Goal: Transaction & Acquisition: Purchase product/service

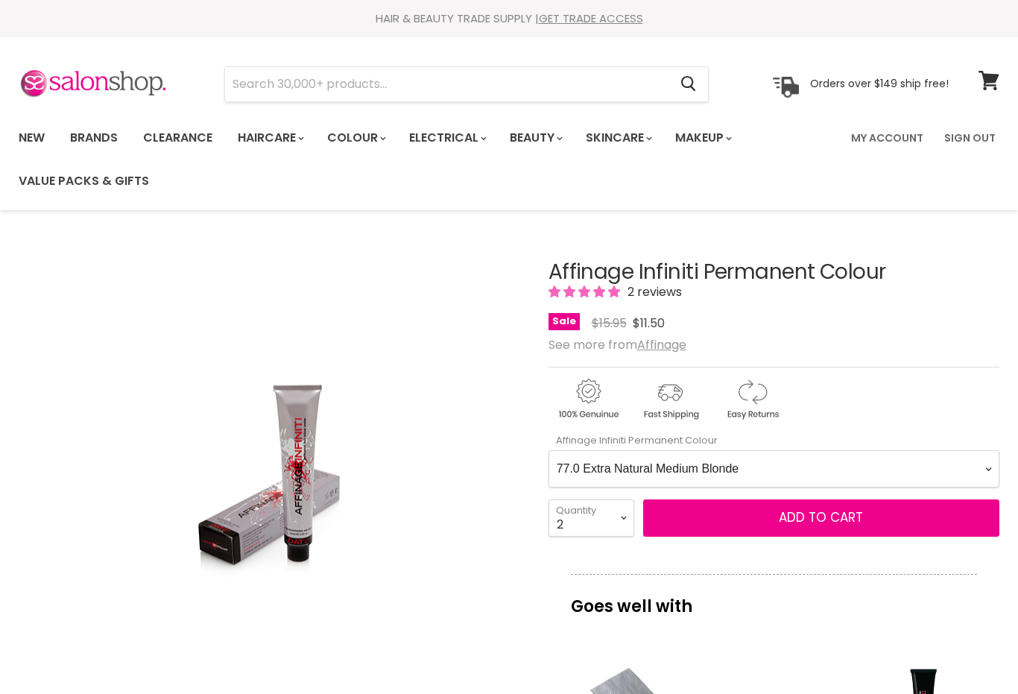
select Colour-0-0 "77.0 Extra Natural Medium Blonde"
select select "2"
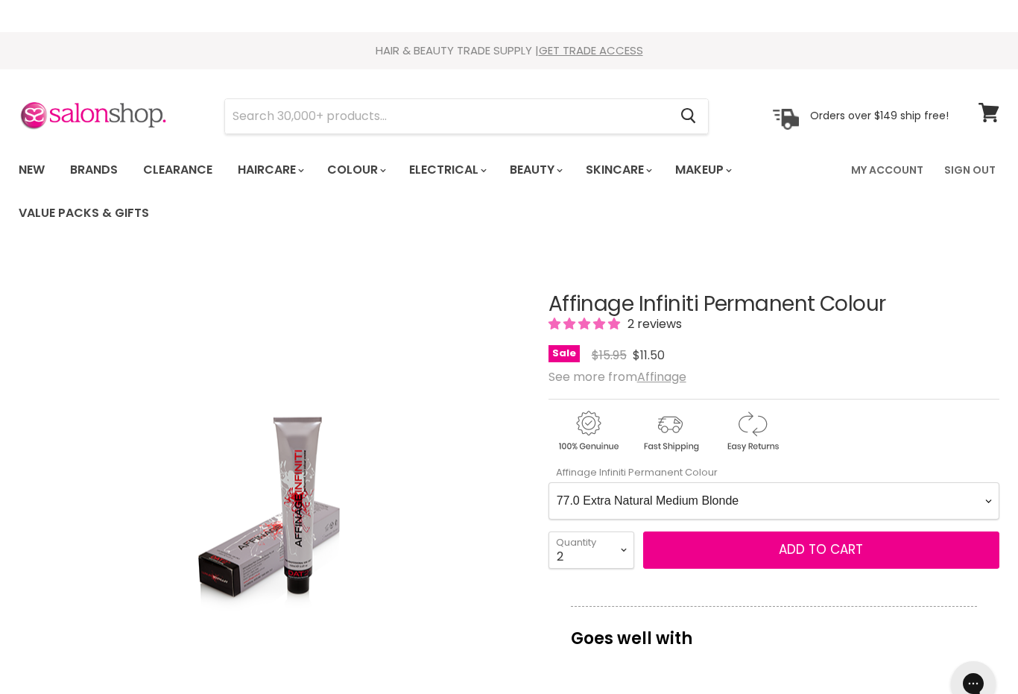
scroll to position [223, 0]
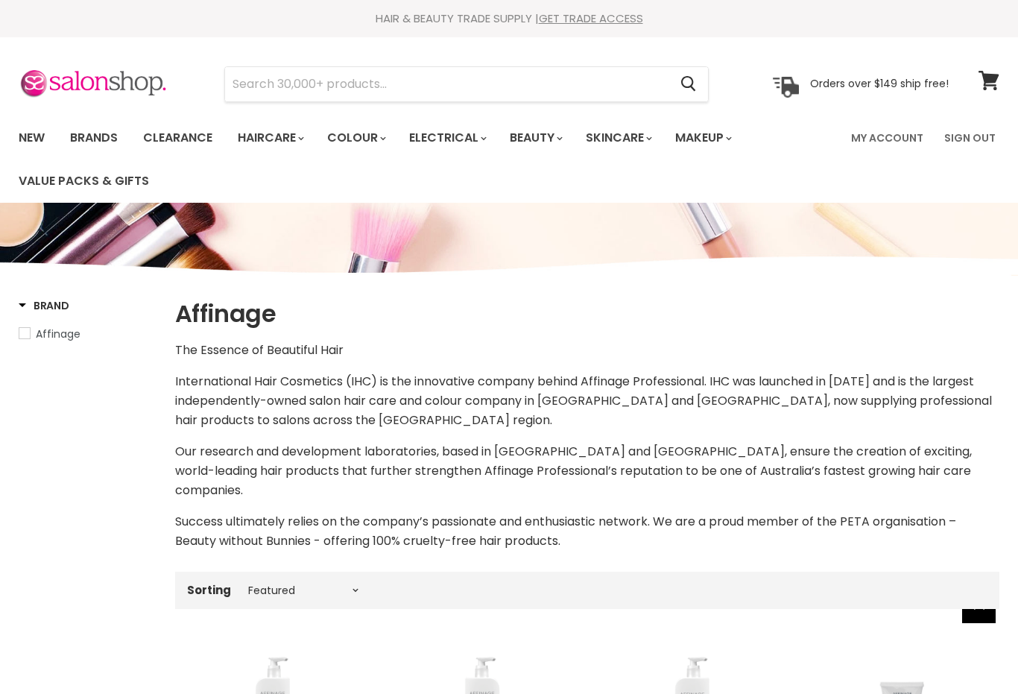
select select "manual"
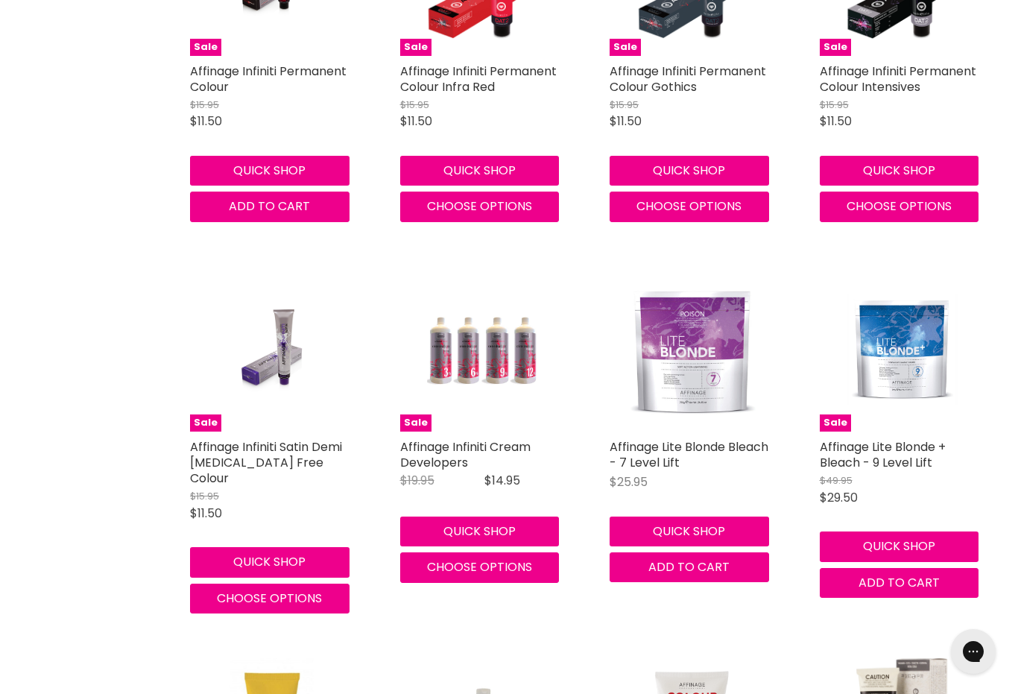
scroll to position [2935, 0]
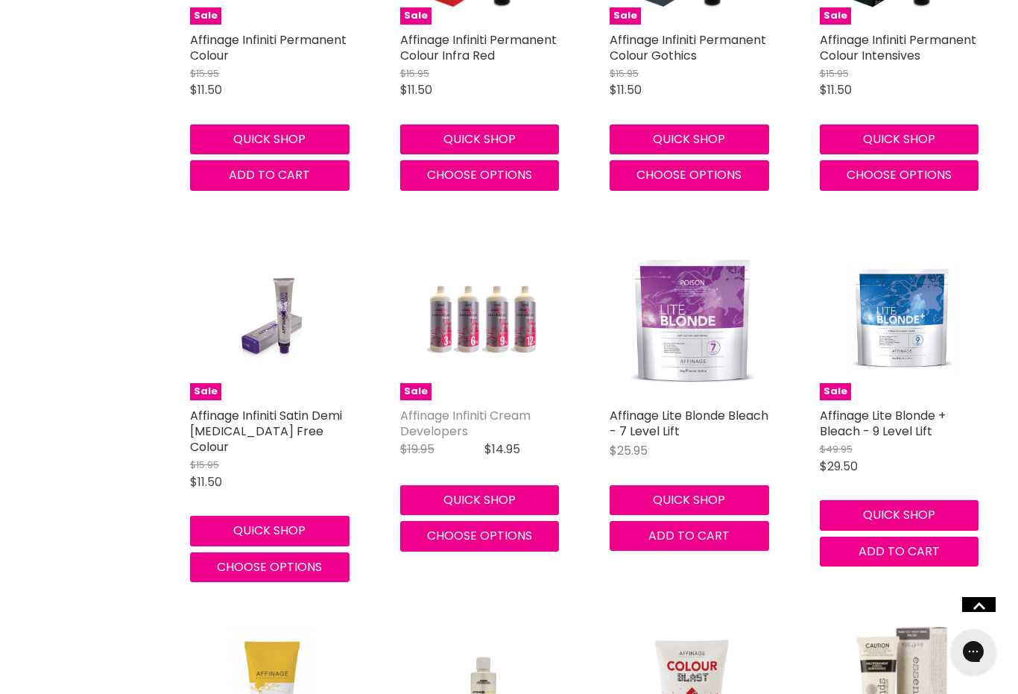
click at [505, 407] on link "Affinage Infiniti Cream Developers" at bounding box center [465, 423] width 130 height 33
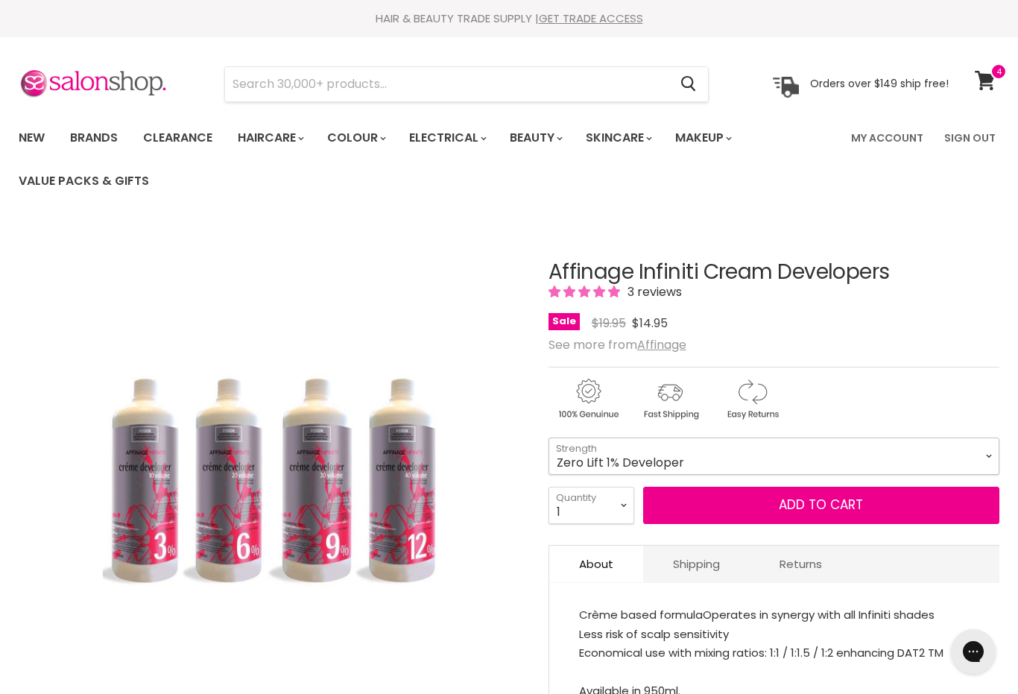
click at [974, 448] on select "Zero Lift 1% Developer 5 Vol 10 Vol 20 Vol 30 Vol 40 Vol" at bounding box center [774, 456] width 451 height 37
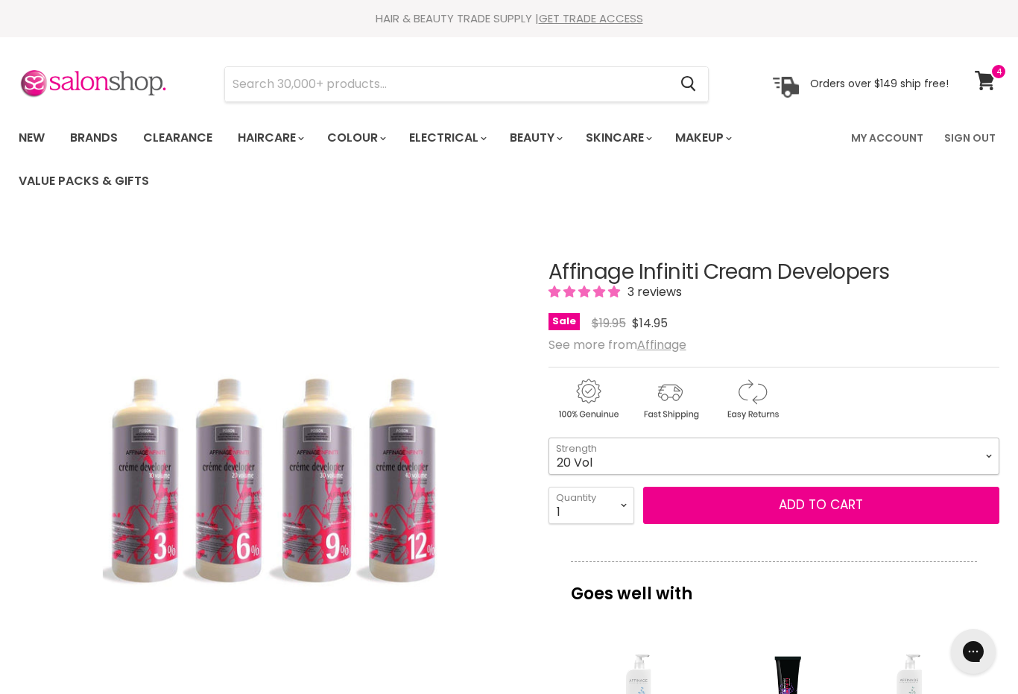
select select "20 Vol"
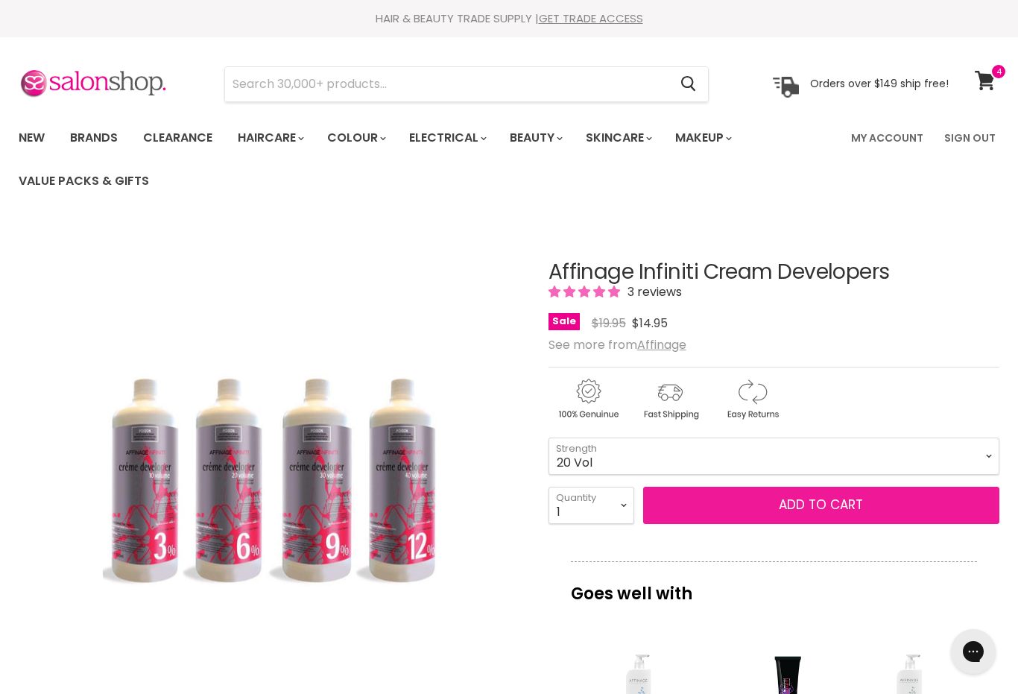
click at [838, 514] on button "Add to cart" at bounding box center [821, 505] width 356 height 37
click at [840, 503] on button "Add to cart" at bounding box center [821, 505] width 356 height 37
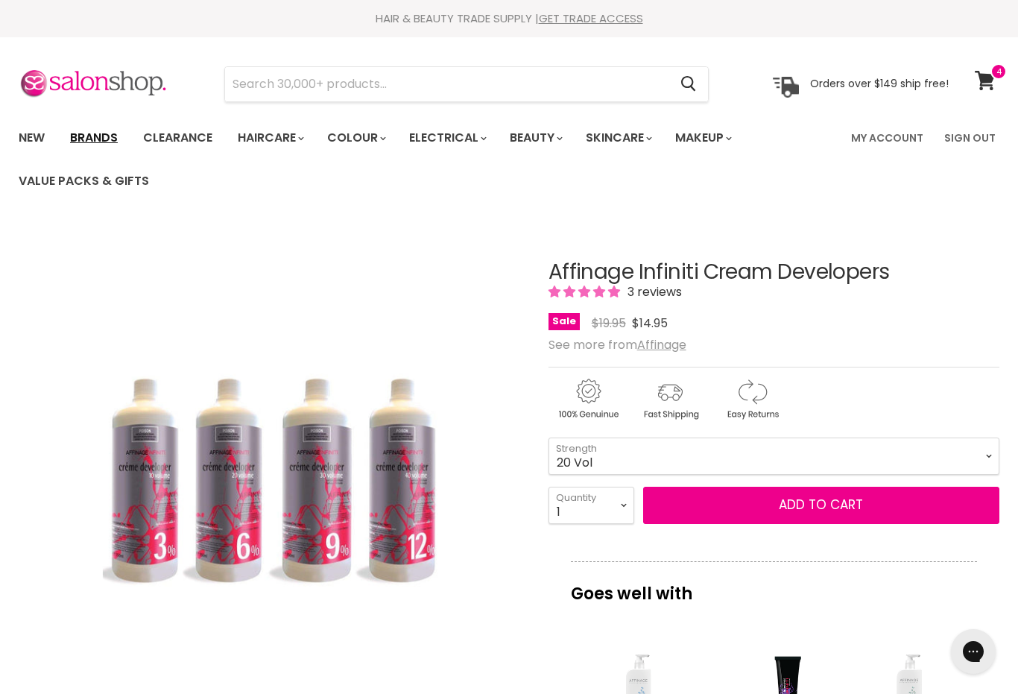
click at [98, 139] on link "Brands" at bounding box center [94, 137] width 70 height 31
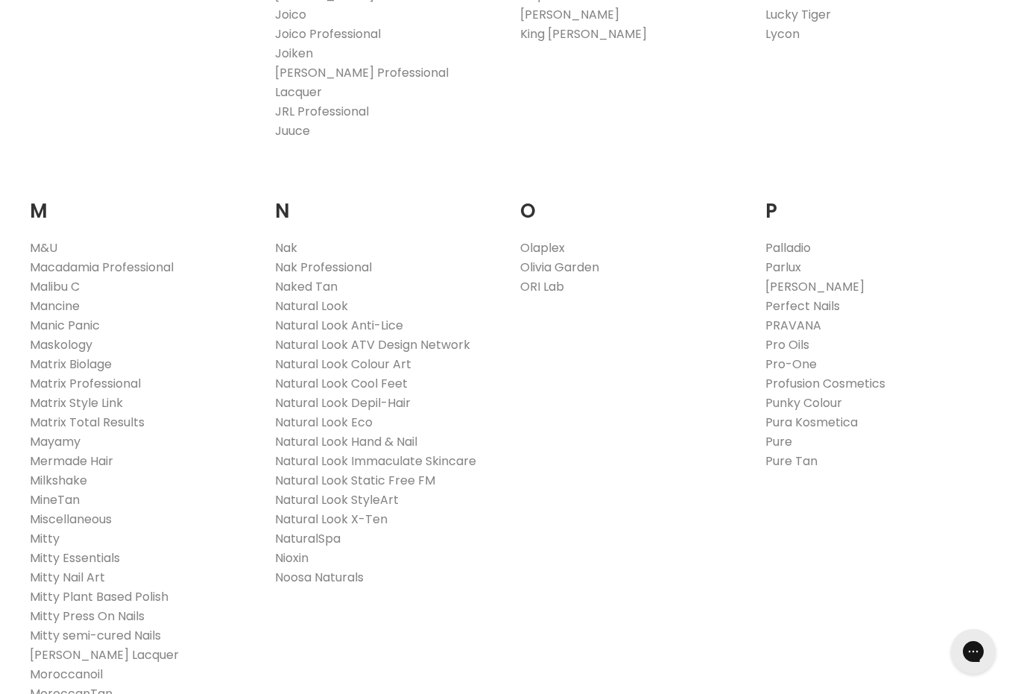
scroll to position [1580, 0]
click at [366, 258] on link "Nak Professional" at bounding box center [323, 266] width 97 height 17
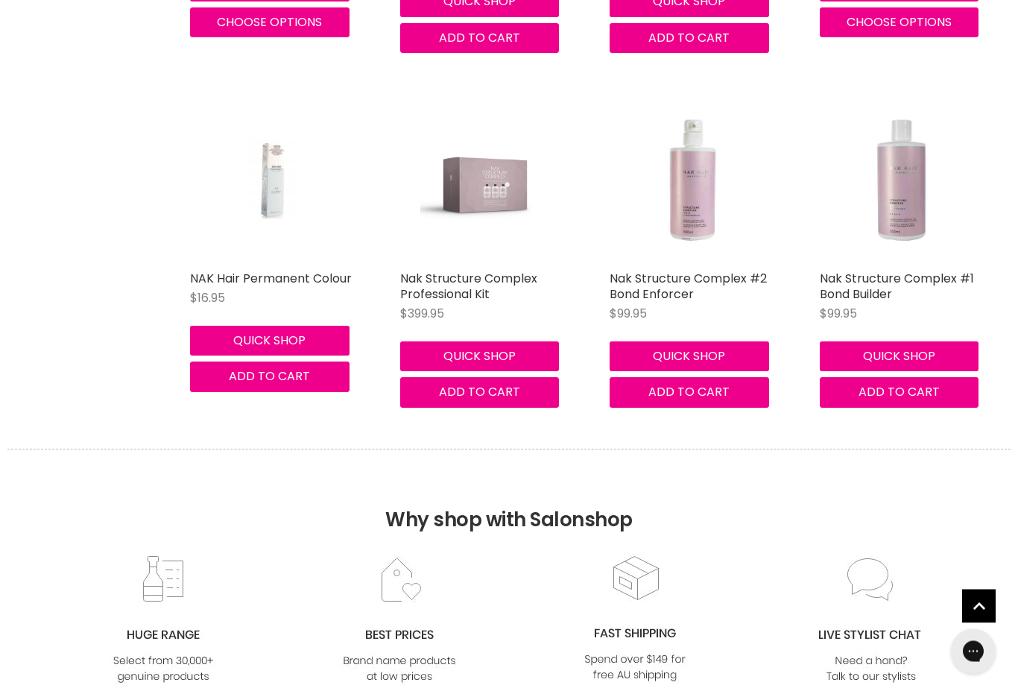
scroll to position [2420, 0]
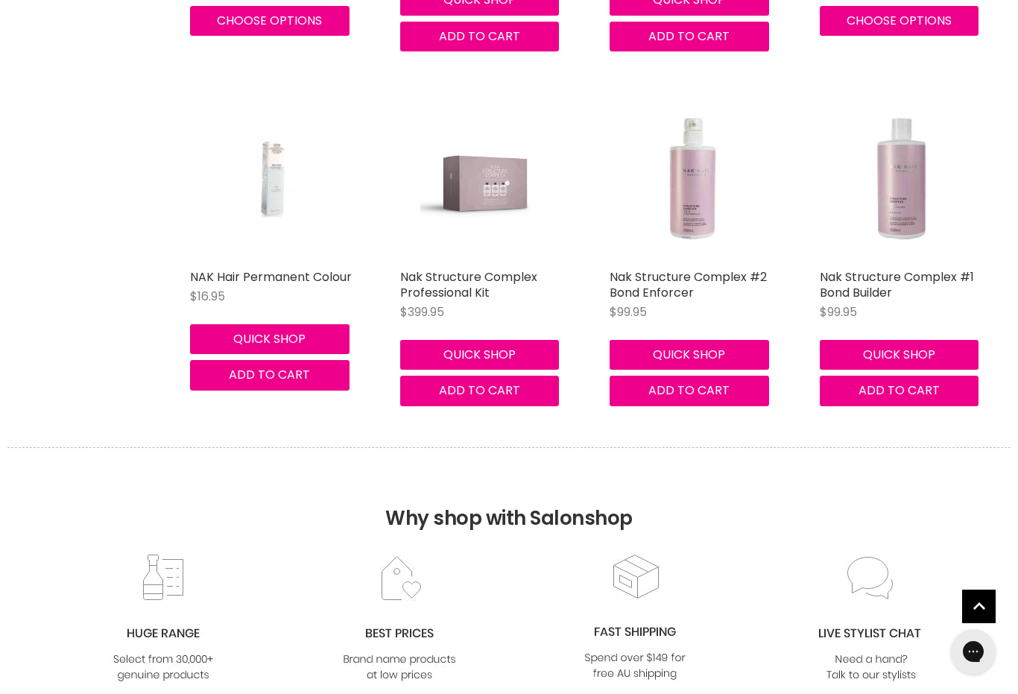
click at [275, 212] on img "Main content" at bounding box center [273, 178] width 110 height 165
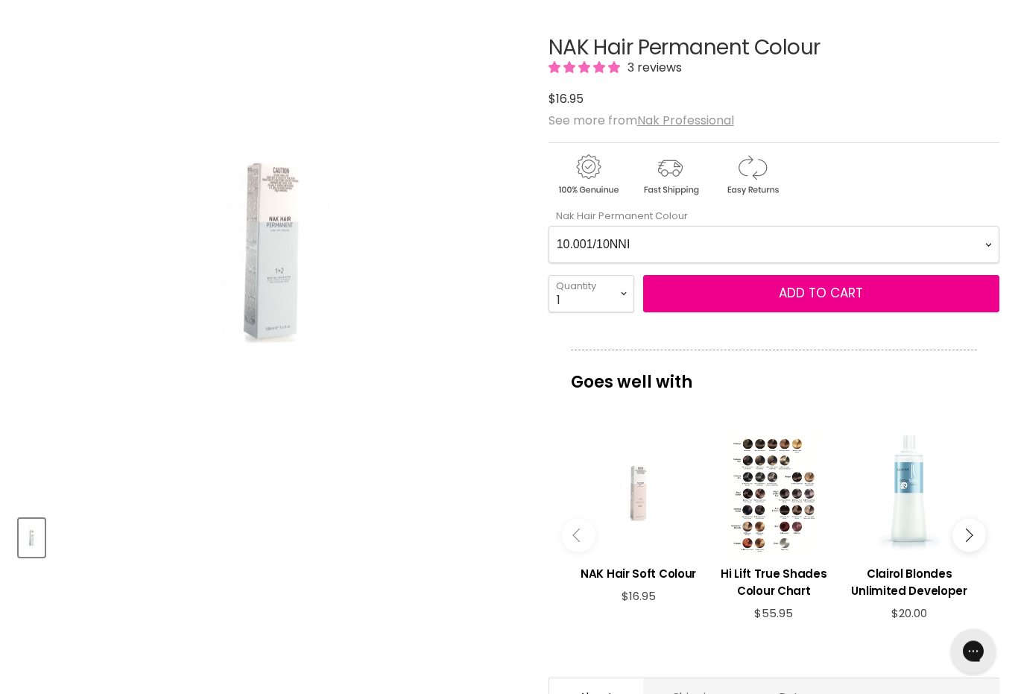
click at [982, 240] on Colour-0-0 "10.001/10NNI 10.2/10V 4.001/4NNI 4.9/4MATT 5.001/5NNI 5.21/5VA 5.9/5MATT 6.001/…" at bounding box center [774, 245] width 451 height 37
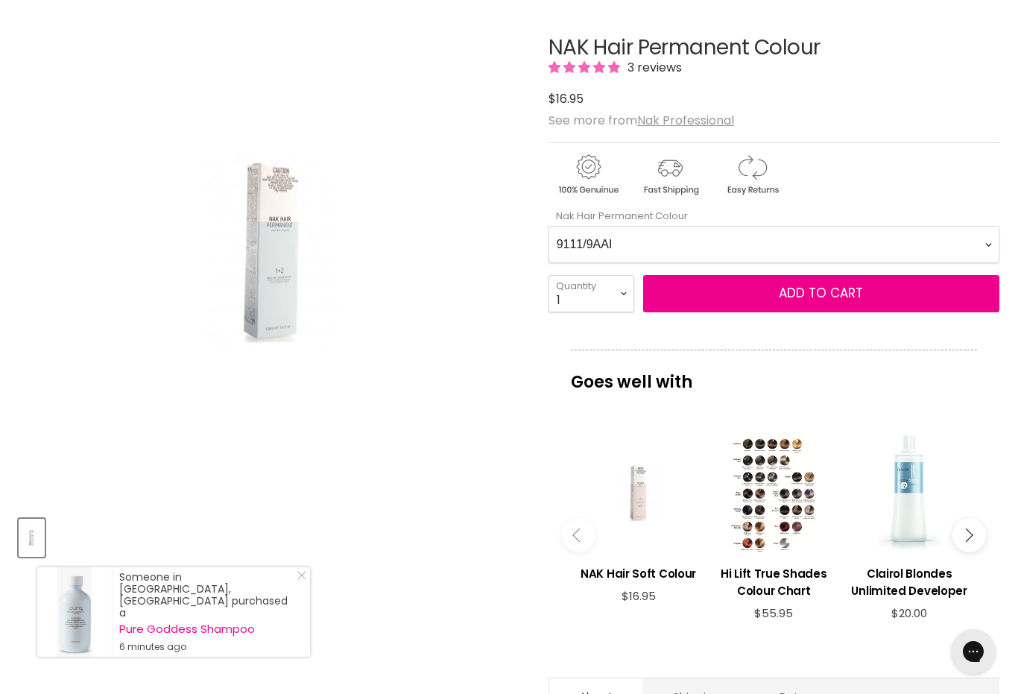
click at [971, 237] on Colour-0-0 "10.001/10NNI 10.2/10V 4.001/4NNI 4.9/4MATT 5.001/5NNI 5.21/5VA 5.9/5MATT 6.001/…" at bounding box center [774, 244] width 451 height 37
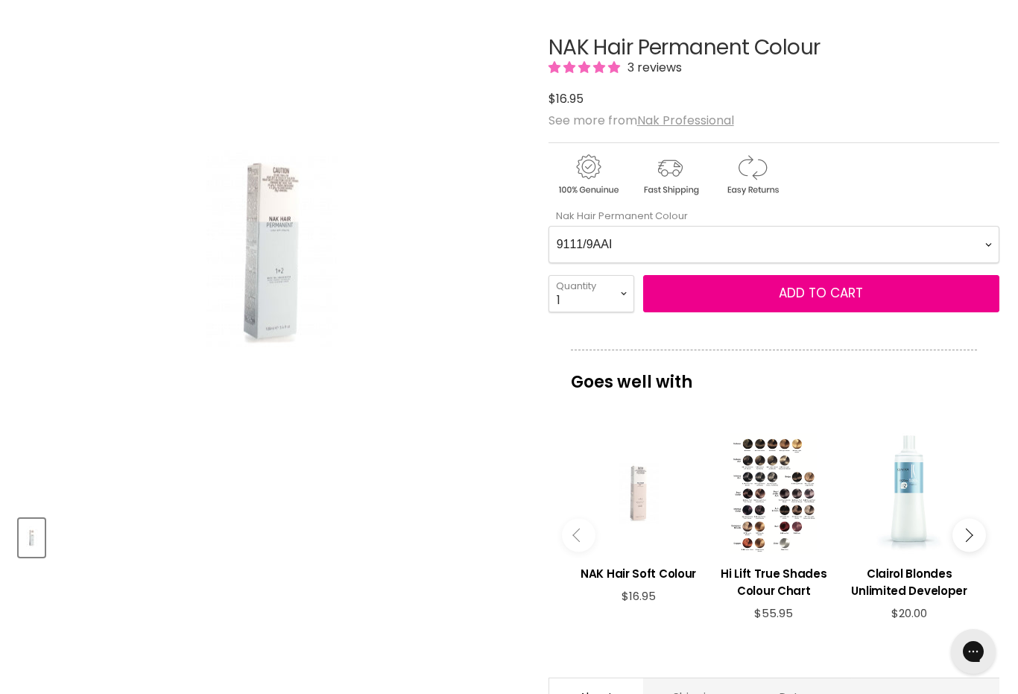
select Colour-0-0 "9.11"
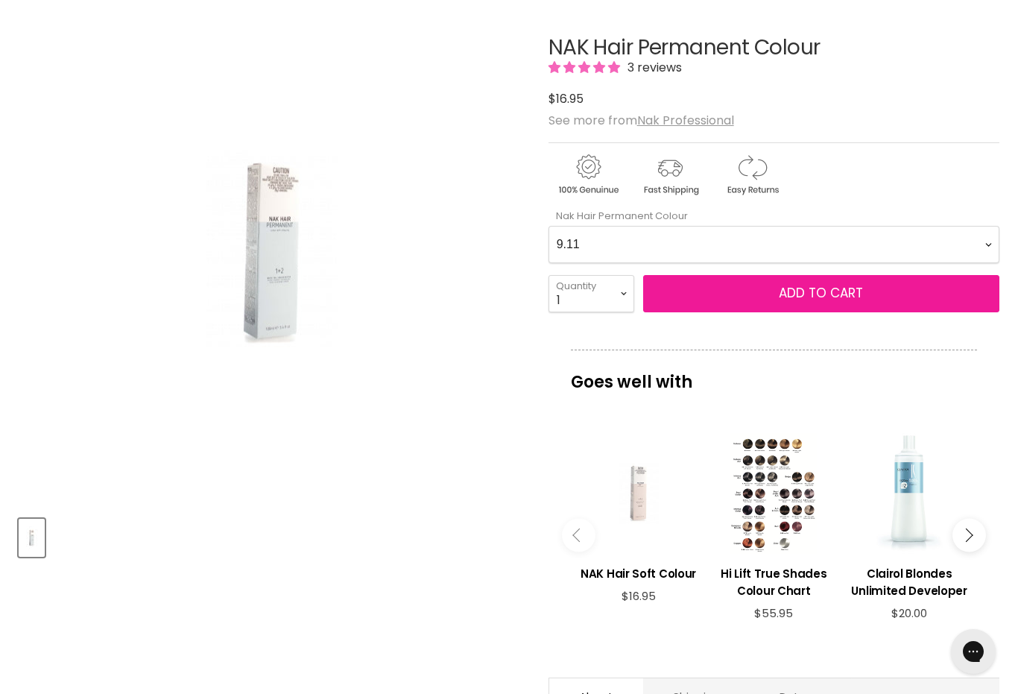
click at [857, 292] on span "Add to cart" at bounding box center [821, 293] width 84 height 18
click at [868, 301] on button "Add to cart" at bounding box center [821, 293] width 356 height 37
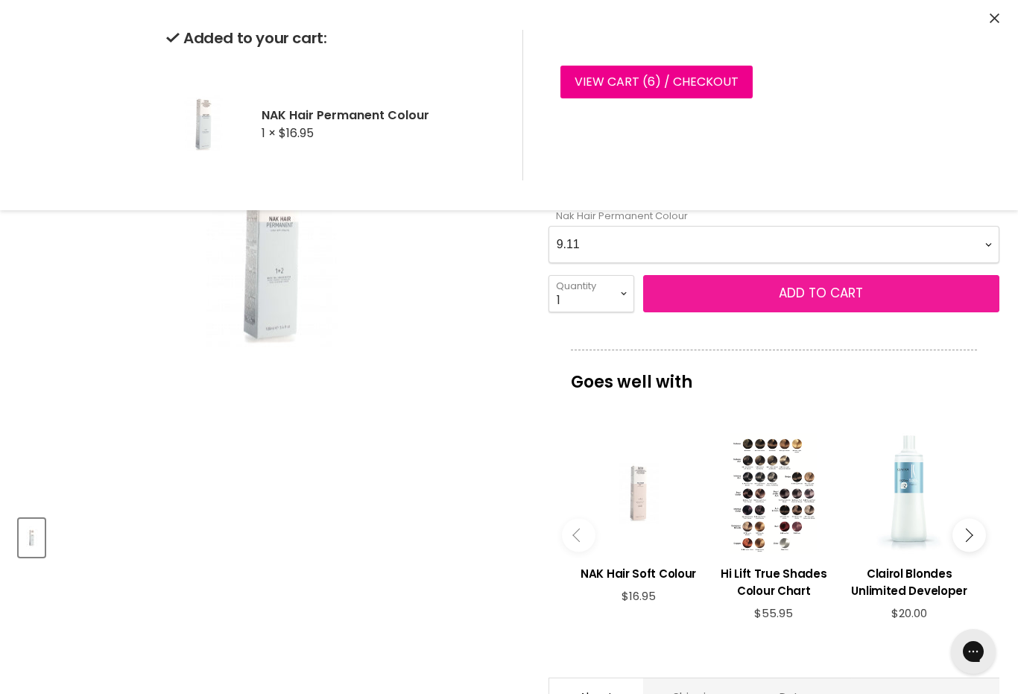
click at [997, 25] on button "Close" at bounding box center [995, 19] width 10 height 16
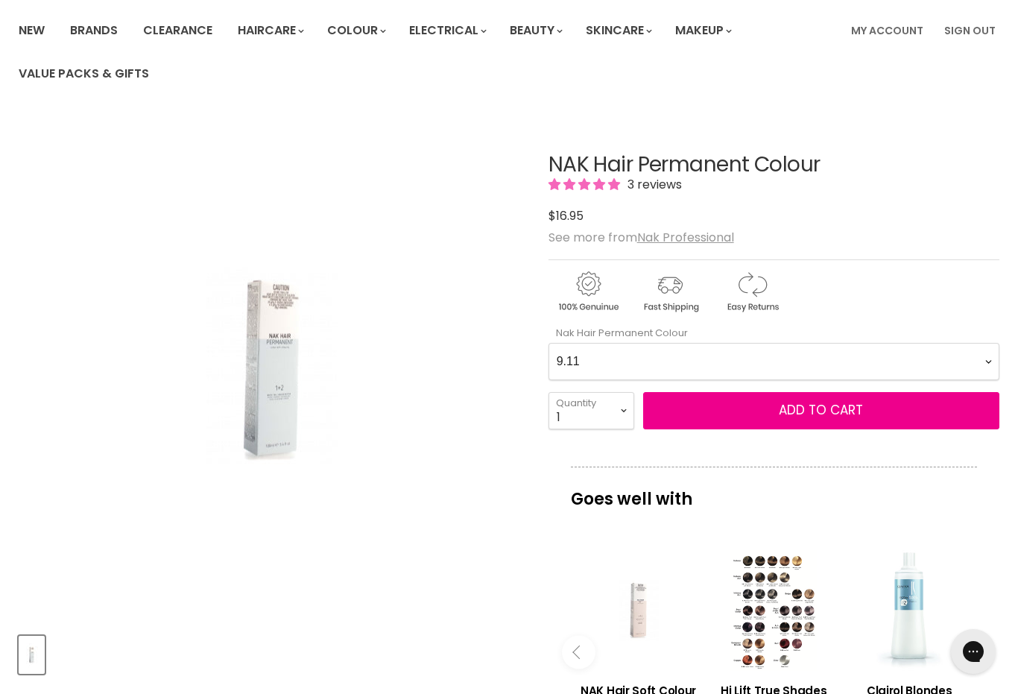
scroll to position [0, 0]
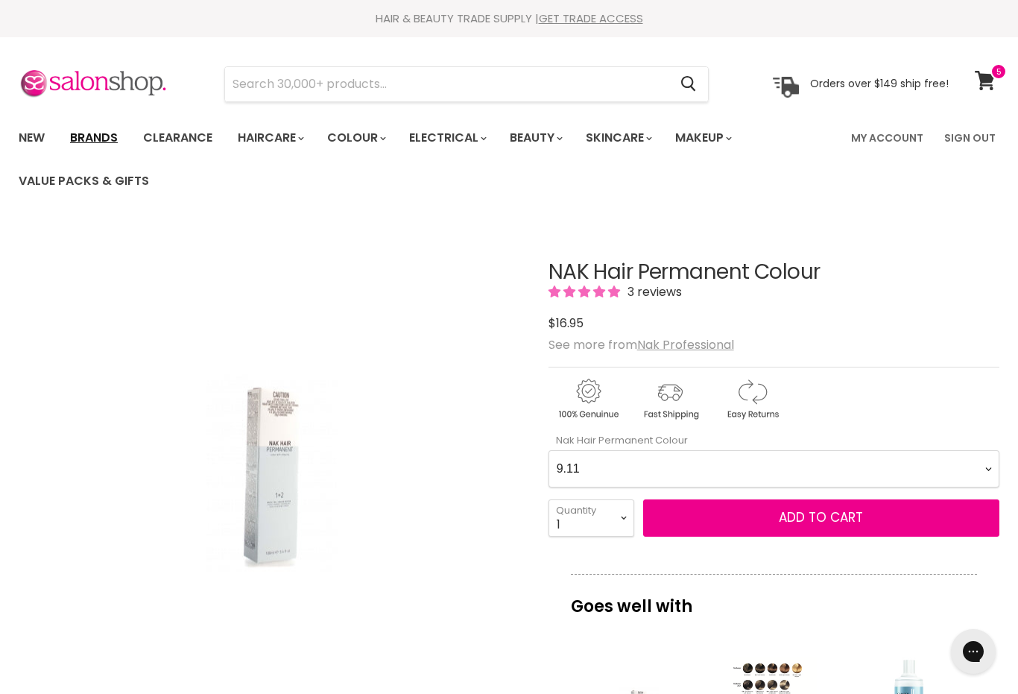
click at [105, 135] on link "Brands" at bounding box center [94, 137] width 70 height 31
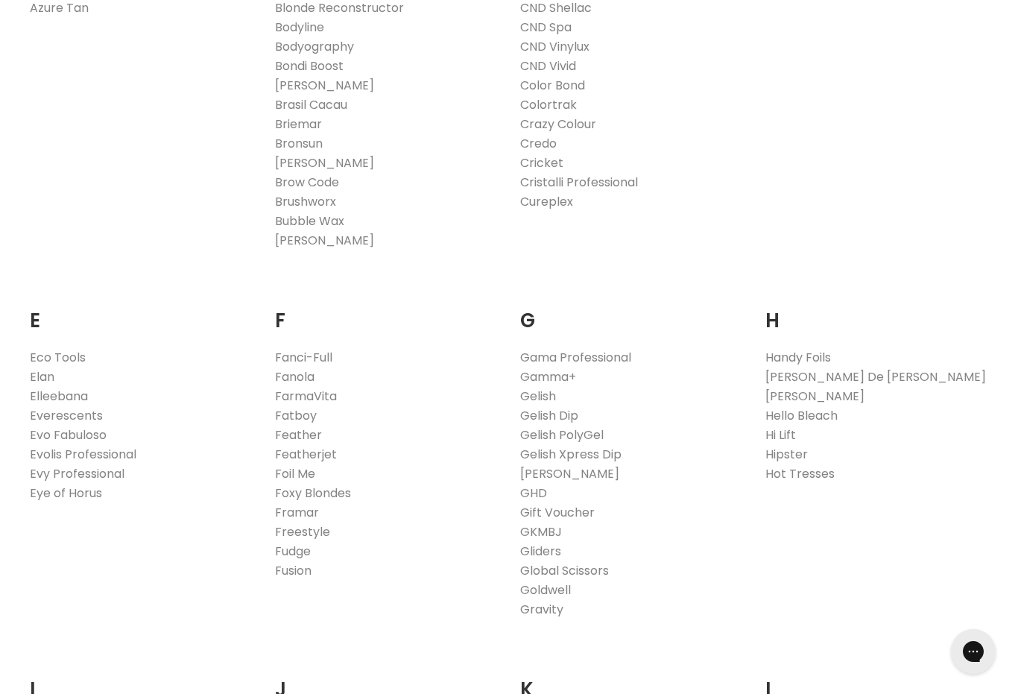
scroll to position [738, 0]
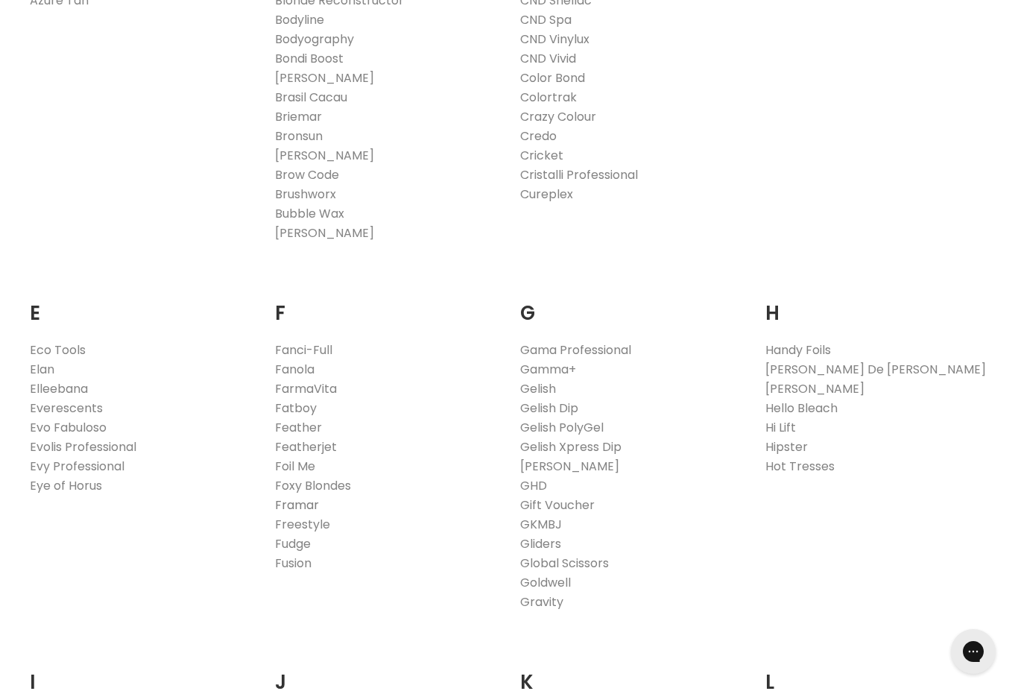
click at [294, 506] on link "Framar" at bounding box center [297, 504] width 44 height 17
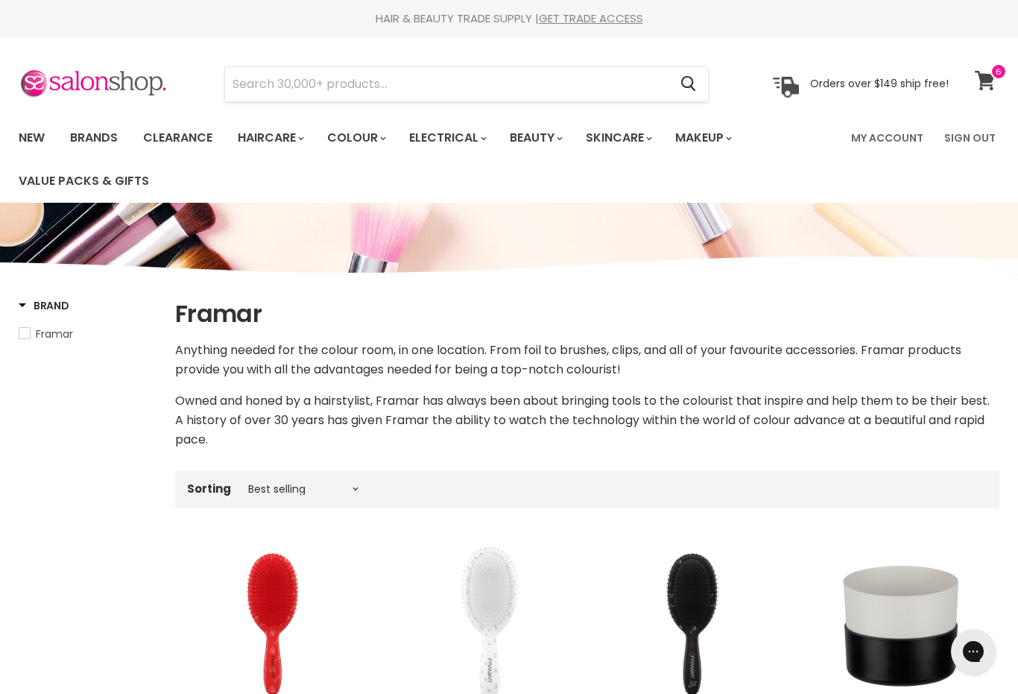
click at [997, 71] on span at bounding box center [999, 71] width 16 height 16
